Goal: Task Accomplishment & Management: Complete application form

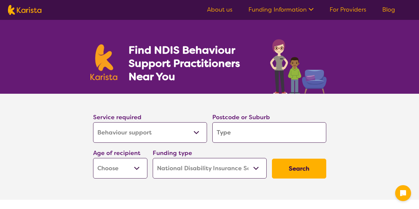
select select "Behaviour support"
select select "NDIS"
select select "Behaviour support"
select select "NDIS"
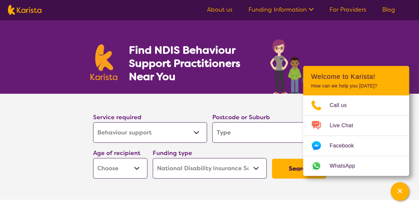
click at [190, 136] on select "Allied Health Assistant Assessment ([MEDICAL_DATA] or [MEDICAL_DATA]) Behaviour…" at bounding box center [150, 132] width 114 height 21
click at [238, 127] on input "search" at bounding box center [270, 132] width 114 height 21
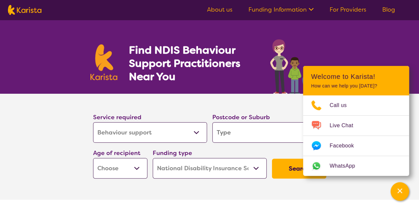
type input "2099"
click at [121, 169] on select "Early Childhood - 0 to 9 Child - 10 to 11 Adolescent - 12 to 17 Adult - 18 to 6…" at bounding box center [120, 168] width 54 height 21
select select "EC"
click at [93, 158] on select "Early Childhood - 0 to 9 Child - 10 to 11 Adolescent - 12 to 17 Adult - 18 to 6…" at bounding box center [120, 168] width 54 height 21
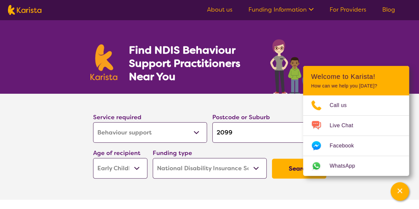
select select "EC"
click at [285, 173] on button "Search" at bounding box center [299, 169] width 54 height 20
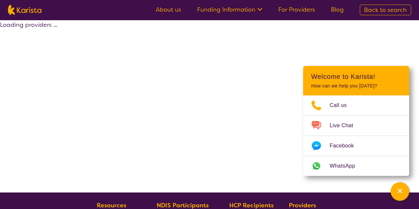
select select "by_score"
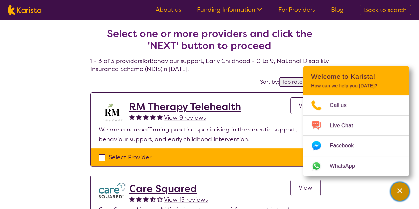
click at [396, 190] on div "Channel Menu" at bounding box center [400, 191] width 13 height 15
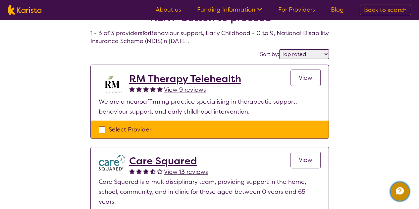
scroll to position [24, 0]
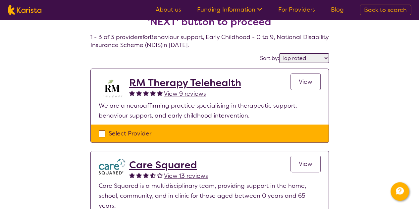
click at [102, 133] on div "Select Provider" at bounding box center [210, 134] width 222 height 10
checkbox input "true"
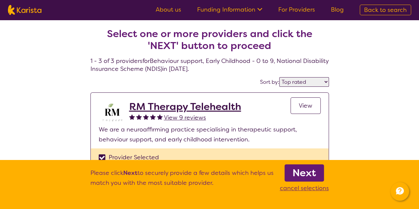
click at [309, 105] on span "View" at bounding box center [306, 106] width 14 height 8
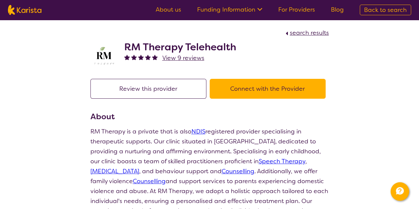
click at [310, 34] on span "search results" at bounding box center [309, 33] width 39 height 8
select select "by_score"
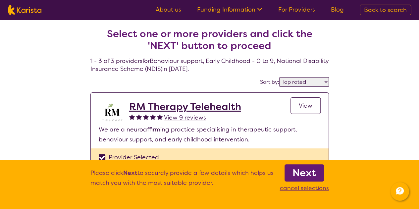
select select "Behaviour support"
select select "EC"
select select "NDIS"
select select "Behaviour support"
select select "EC"
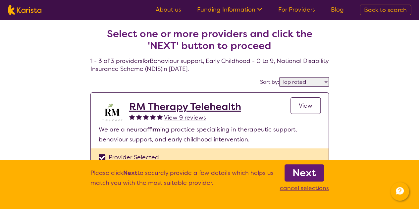
select select "NDIS"
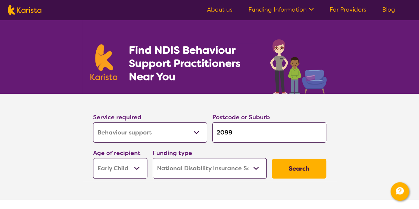
click at [230, 129] on input "2099" at bounding box center [270, 132] width 114 height 21
type input "209"
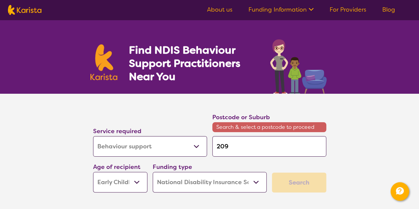
type input "20"
type input "2"
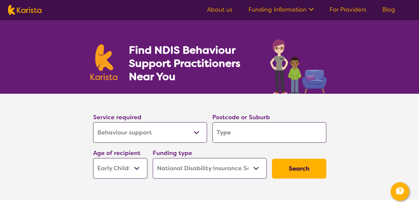
type input "d"
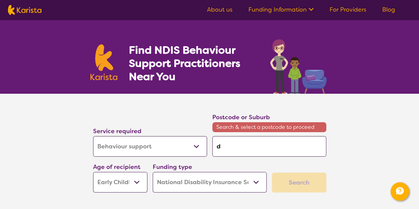
type input "de"
type input "dee"
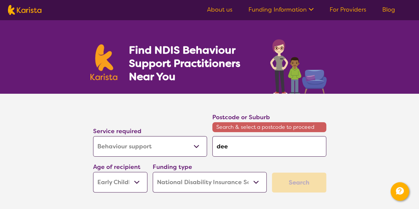
type input "dee"
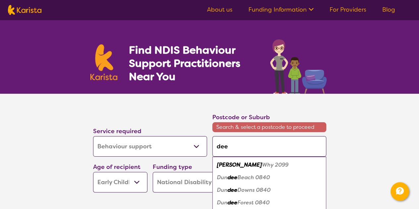
click at [274, 162] on div "Dee Why 2099" at bounding box center [269, 165] width 107 height 13
type input "2099"
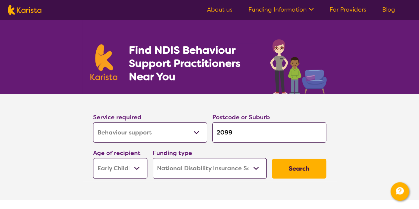
click at [293, 163] on button "Search" at bounding box center [299, 169] width 54 height 20
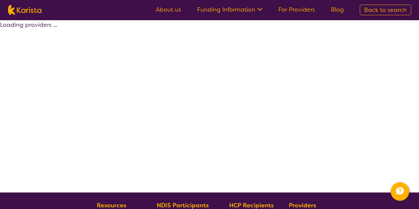
select select "by_score"
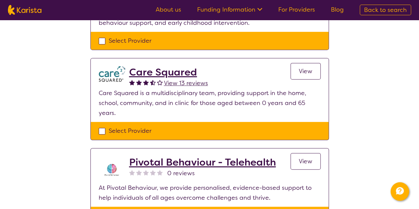
scroll to position [63, 0]
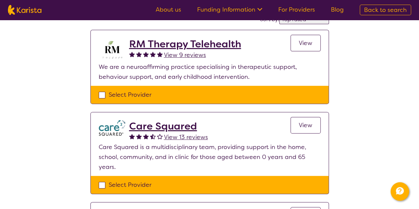
click at [151, 132] on div at bounding box center [153, 137] width 7 height 10
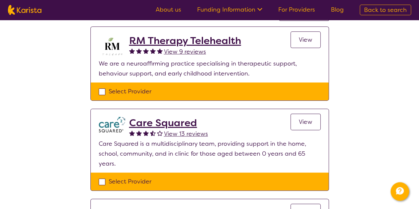
scroll to position [108, 0]
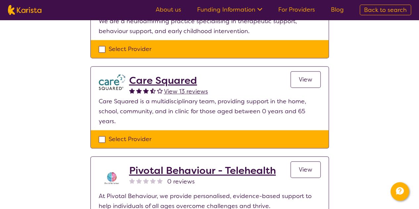
click at [158, 80] on h2 "Care Squared" at bounding box center [168, 81] width 79 height 12
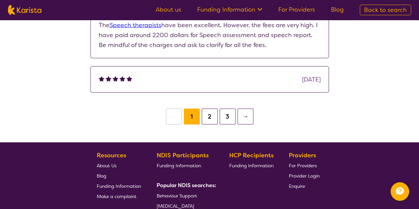
scroll to position [781, 0]
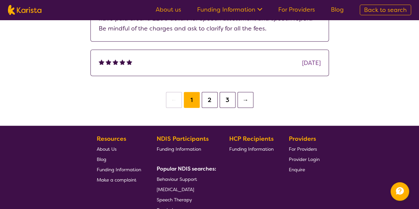
click at [211, 94] on button "2" at bounding box center [210, 100] width 16 height 16
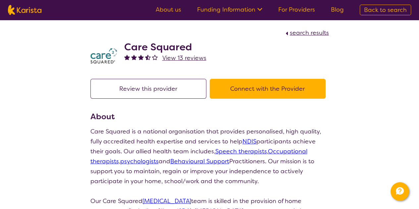
click at [241, 86] on button "Connect with the Provider" at bounding box center [268, 89] width 116 height 20
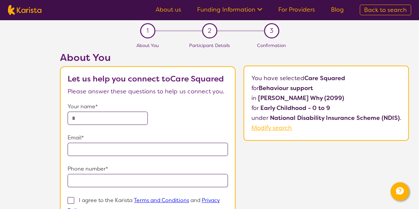
click at [123, 113] on input "text" at bounding box center [108, 118] width 80 height 13
type input "**********"
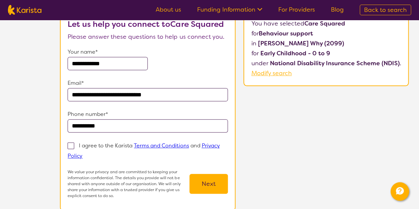
scroll to position [60, 0]
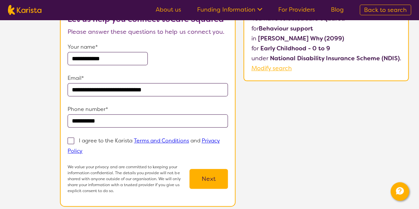
click at [74, 140] on span at bounding box center [71, 141] width 7 height 7
click at [83, 149] on input "I agree to the Karista Terms and Conditions and Privacy Policy" at bounding box center [85, 151] width 4 height 4
checkbox input "true"
click at [206, 183] on button "Next" at bounding box center [209, 179] width 38 height 20
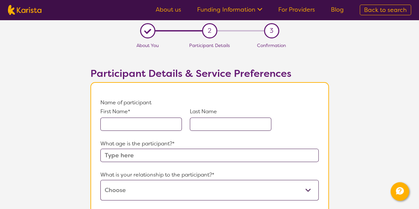
click at [144, 130] on input "text" at bounding box center [141, 124] width 82 height 13
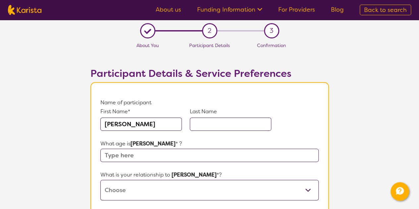
type input "[PERSON_NAME]"
type input "Ridulfo"
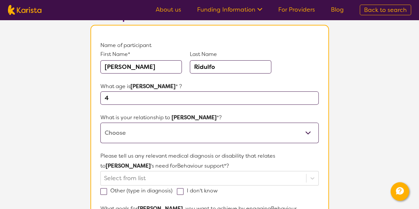
type input "4"
click at [142, 133] on select "This request is for myself I am their parent I am their child I am their spouse…" at bounding box center [209, 133] width 218 height 21
select select "I am their parent"
click at [100, 123] on select "This request is for myself I am their parent I am their child I am their spouse…" at bounding box center [209, 133] width 218 height 21
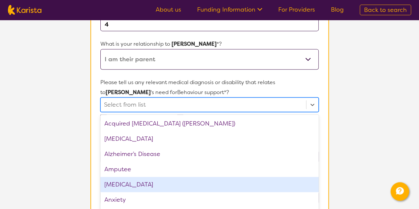
scroll to position [138, 0]
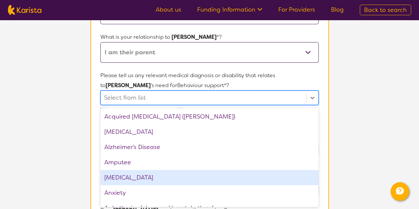
click at [188, 105] on div "option [MEDICAL_DATA] focused, 5 of 75. 75 results available. Use Up and Down t…" at bounding box center [209, 98] width 218 height 15
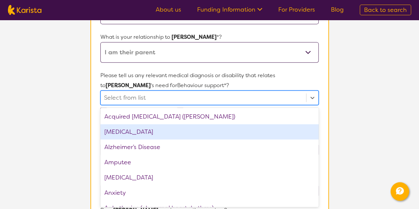
click at [148, 136] on div "[MEDICAL_DATA]" at bounding box center [209, 131] width 218 height 15
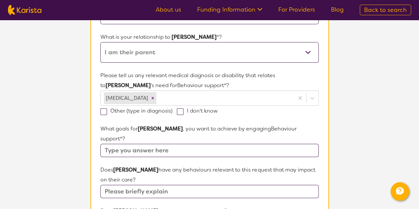
click at [68, 116] on section "L About You 2 Participant Details 3 Confirmation Participant Details & Service …" at bounding box center [209, 179] width 419 height 595
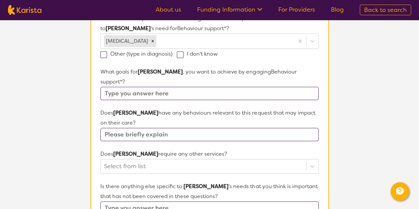
scroll to position [196, 0]
click at [147, 86] on input "text" at bounding box center [209, 92] width 218 height 13
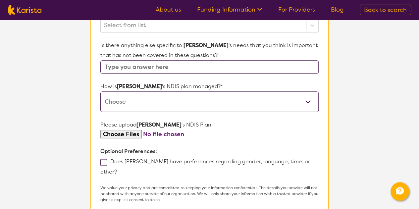
scroll to position [350, 0]
click at [147, 92] on select "Self-managed NDIS plan Managed by a registered plan management provider (not th…" at bounding box center [209, 102] width 218 height 21
select select "Self Managed"
click at [100, 92] on select "Self-managed NDIS plan Managed by a registered plan management provider (not th…" at bounding box center [209, 102] width 218 height 21
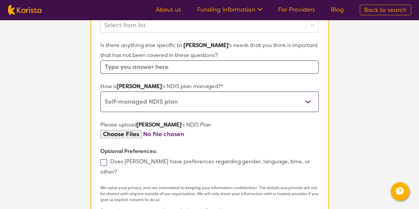
scroll to position [187, 0]
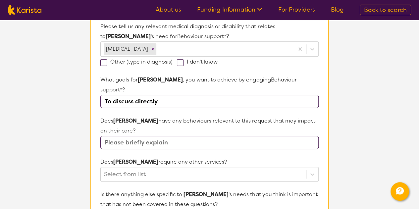
type input "To discuss directly"
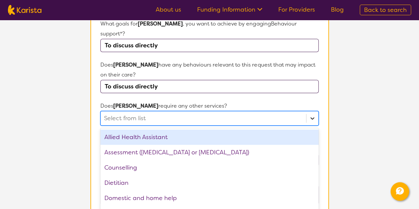
click at [317, 126] on div "option Allied Health Assistant focused, 1 of 21. 21 results available. Use Up a…" at bounding box center [209, 118] width 218 height 15
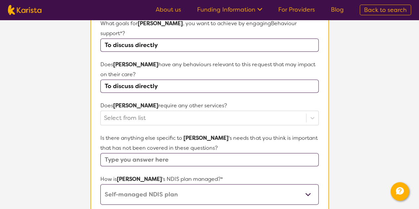
click at [364, 102] on section "L About You 2 Participant Details 3 Confirmation Participant Details & Service …" at bounding box center [209, 74] width 419 height 595
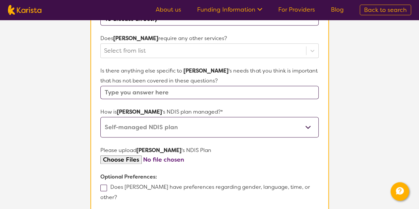
scroll to position [310, 0]
click at [214, 86] on input "text" at bounding box center [209, 92] width 218 height 13
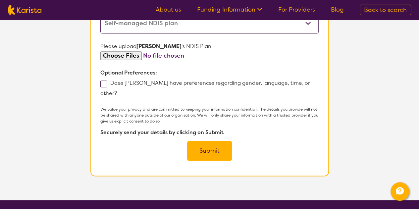
scroll to position [420, 0]
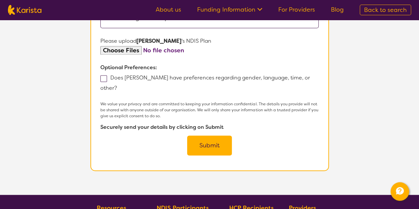
type input "To discuss directly"
click at [207, 136] on button "Submit" at bounding box center [209, 146] width 45 height 20
